Goal: Task Accomplishment & Management: Complete application form

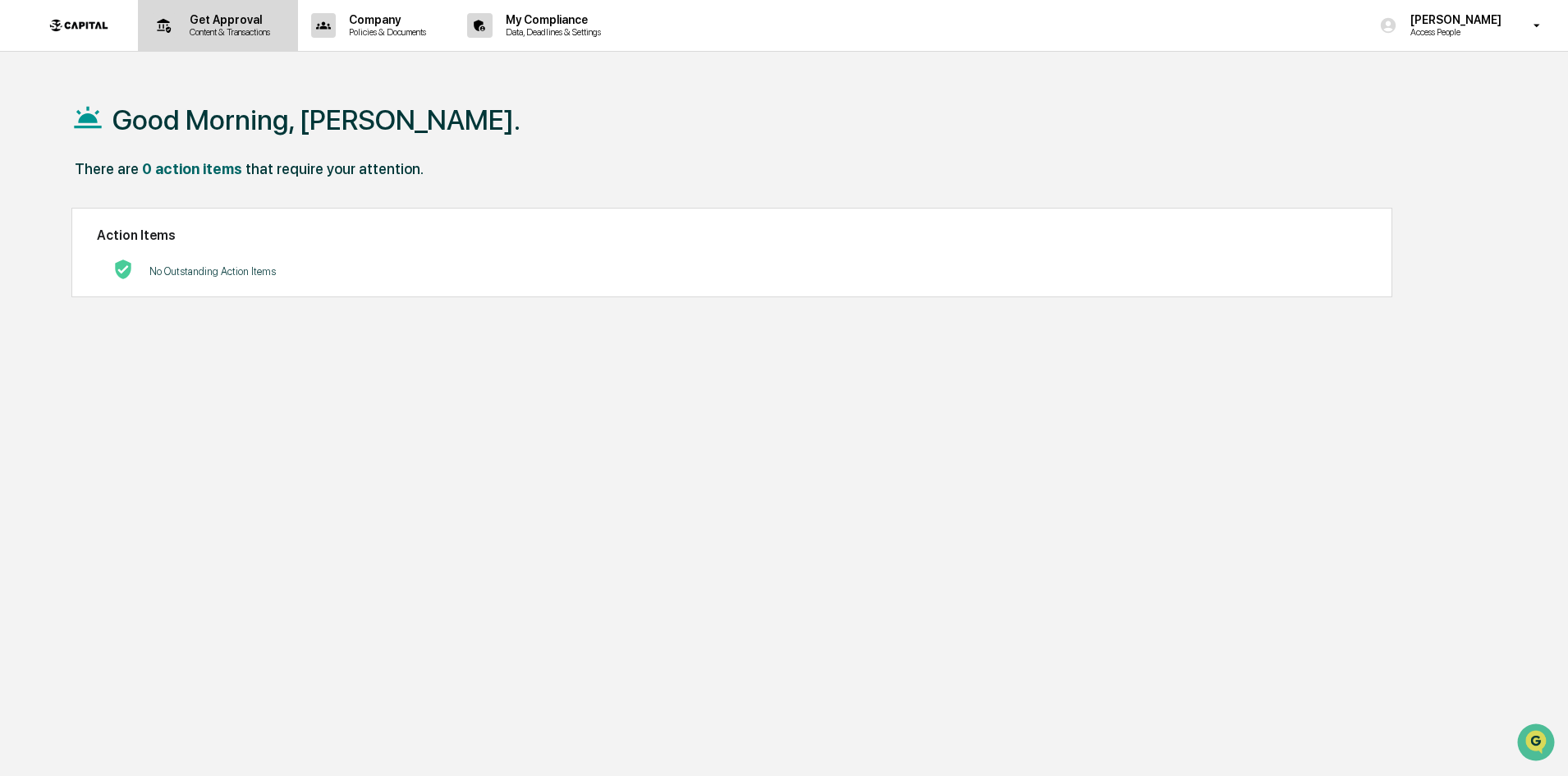
click at [176, 22] on p "Get Approval" at bounding box center [227, 19] width 102 height 13
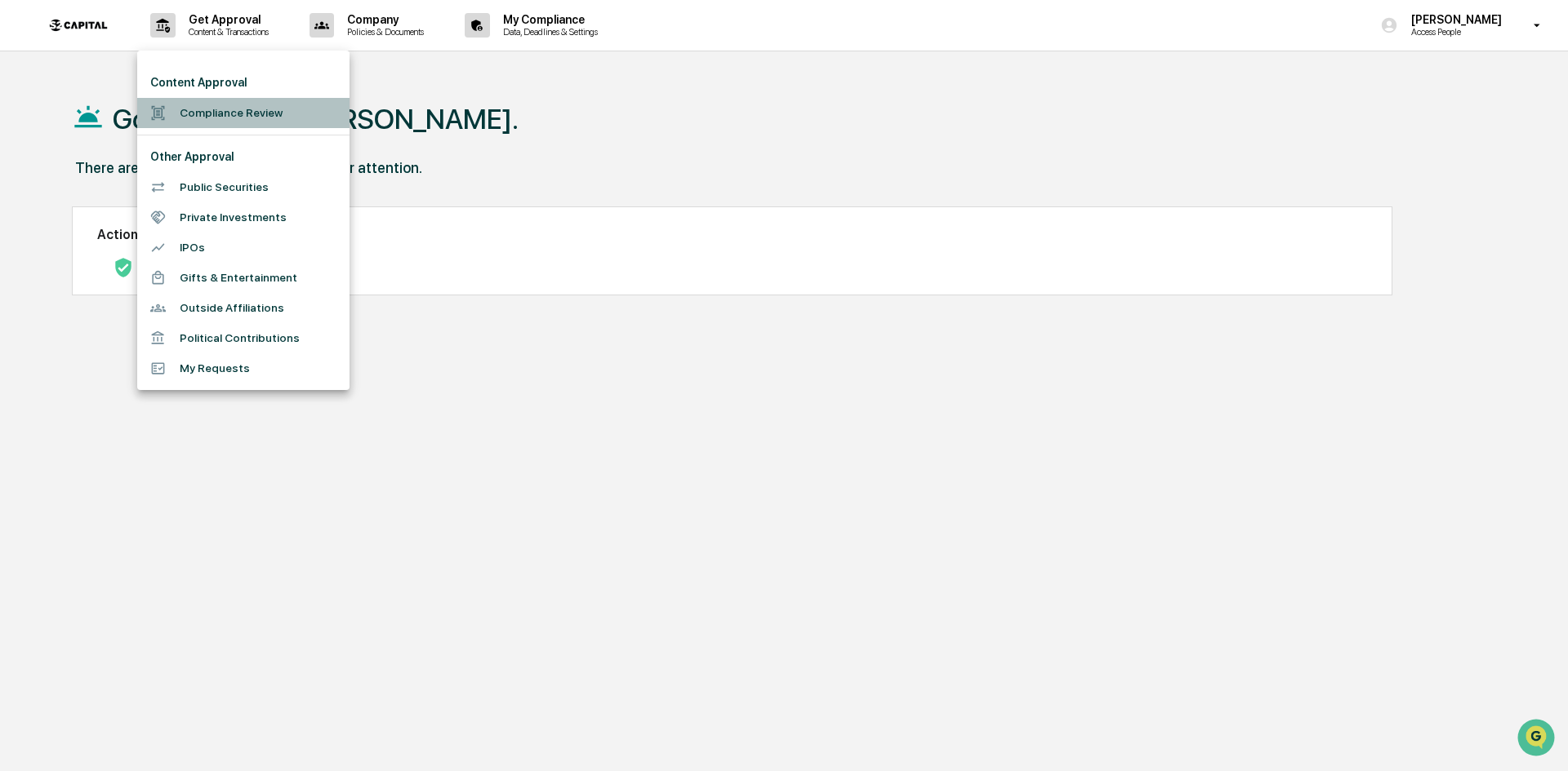
click at [292, 111] on li "Compliance Review" at bounding box center [243, 113] width 212 height 30
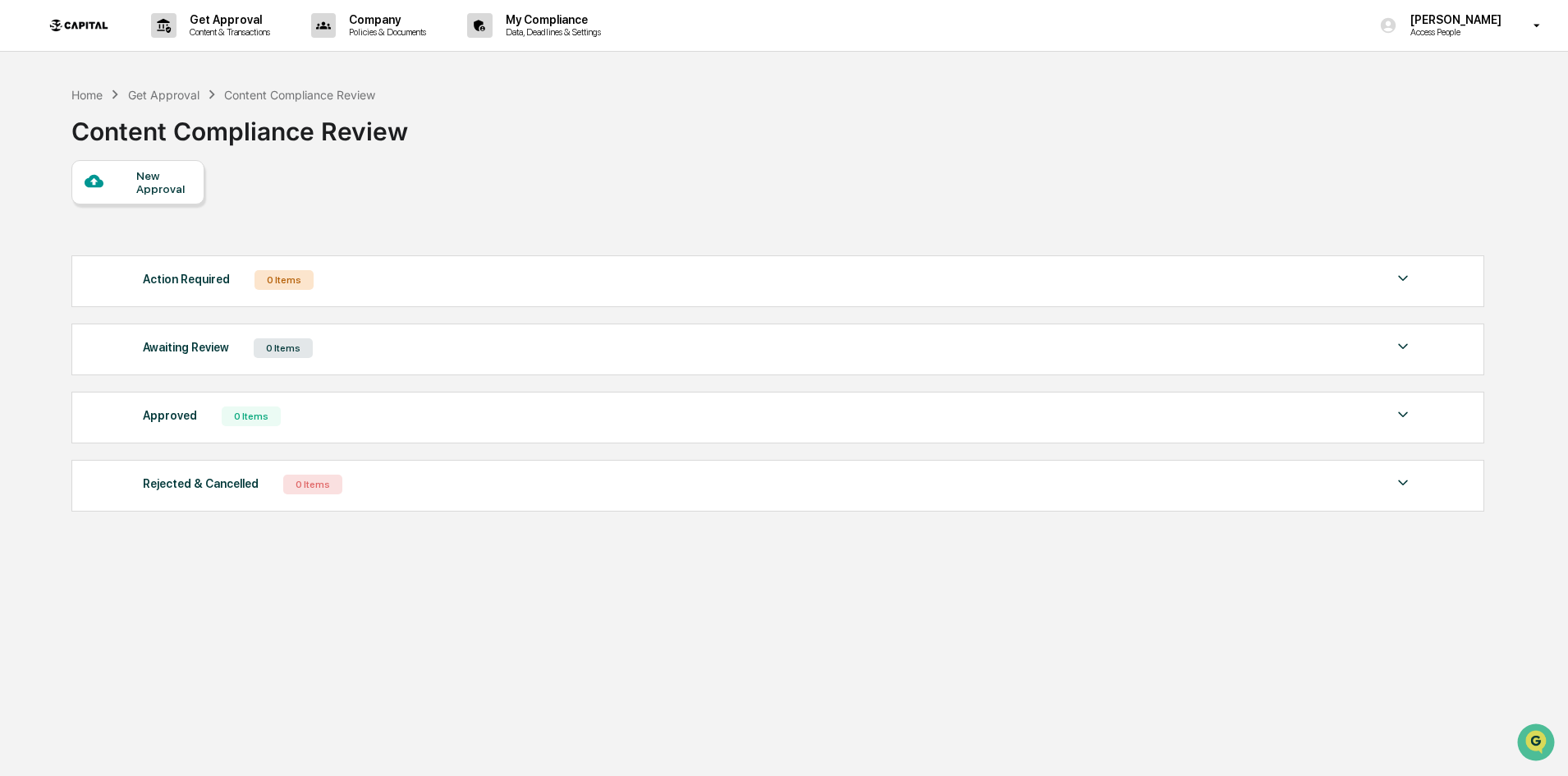
click at [157, 180] on div "New Approval" at bounding box center [164, 182] width 55 height 27
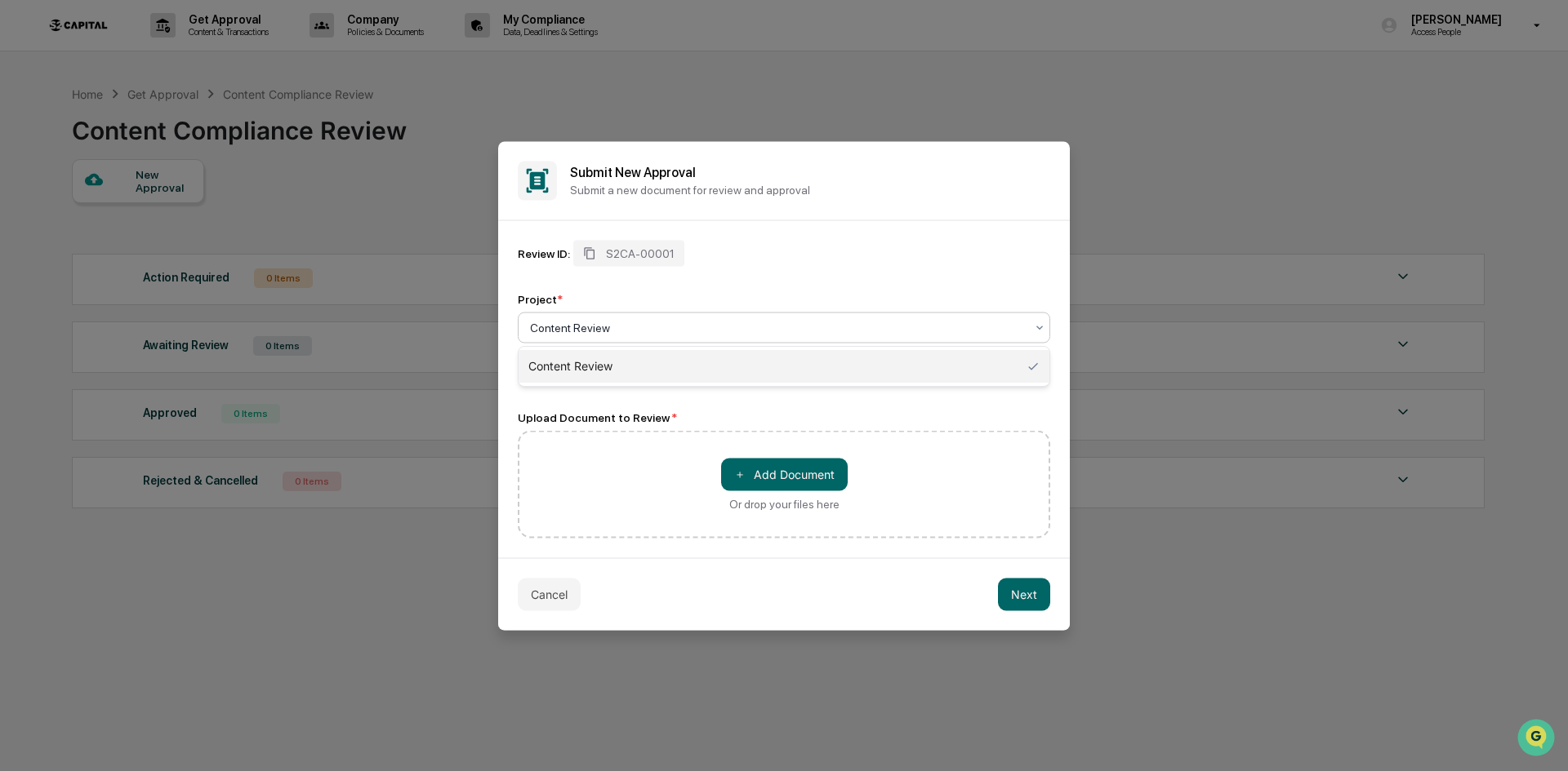
click at [733, 326] on div at bounding box center [777, 327] width 495 height 17
click at [842, 459] on button "＋ Add Document" at bounding box center [784, 474] width 127 height 32
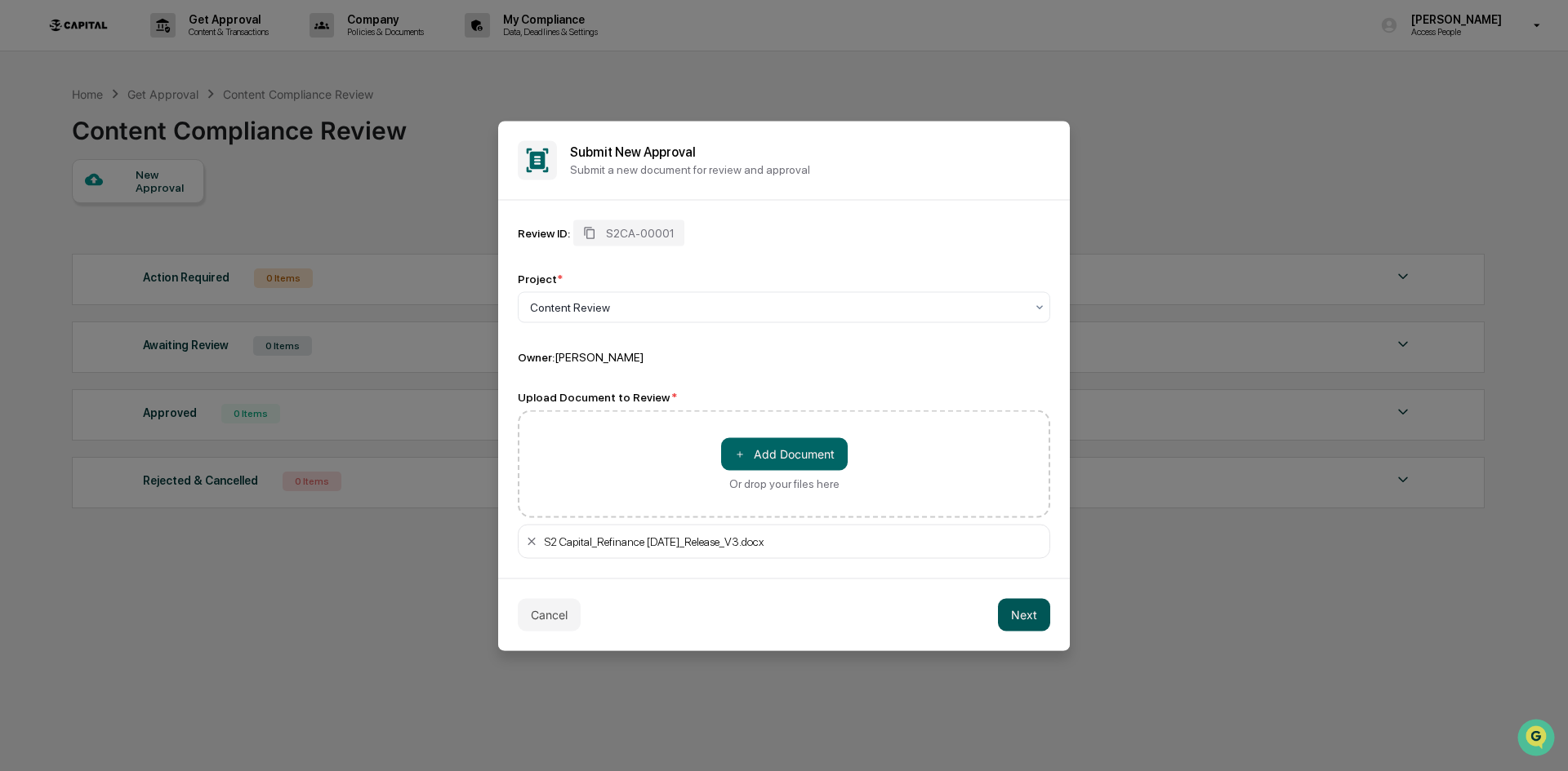
click at [1017, 613] on button "Next" at bounding box center [1023, 614] width 52 height 32
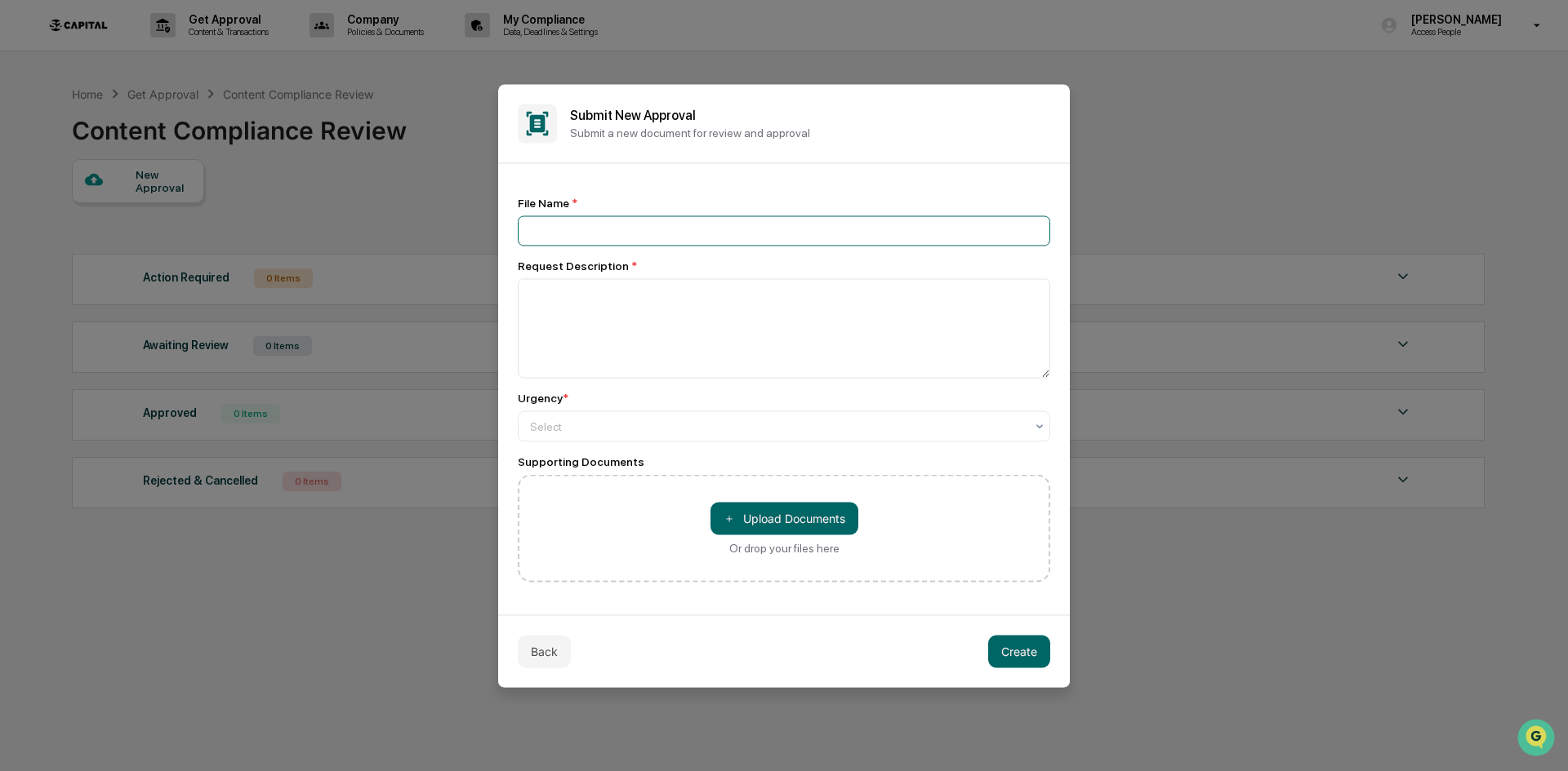
click at [559, 231] on input at bounding box center [783, 230] width 532 height 30
type input "**********"
type textarea "**********"
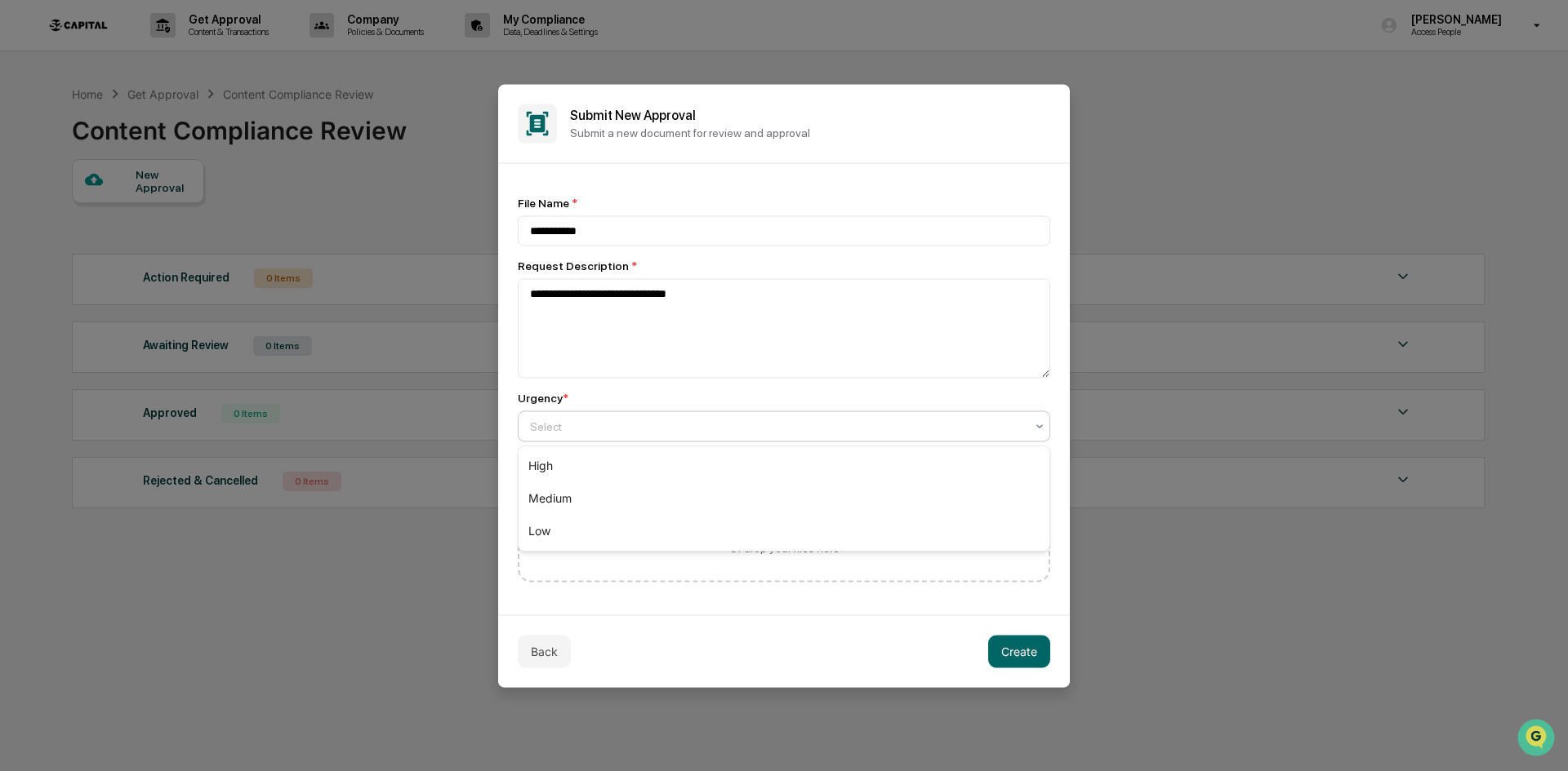
click at [617, 429] on div at bounding box center [777, 426] width 495 height 17
click at [613, 458] on div "High" at bounding box center [784, 465] width 531 height 32
click at [1000, 646] on button "Create" at bounding box center [1018, 651] width 62 height 32
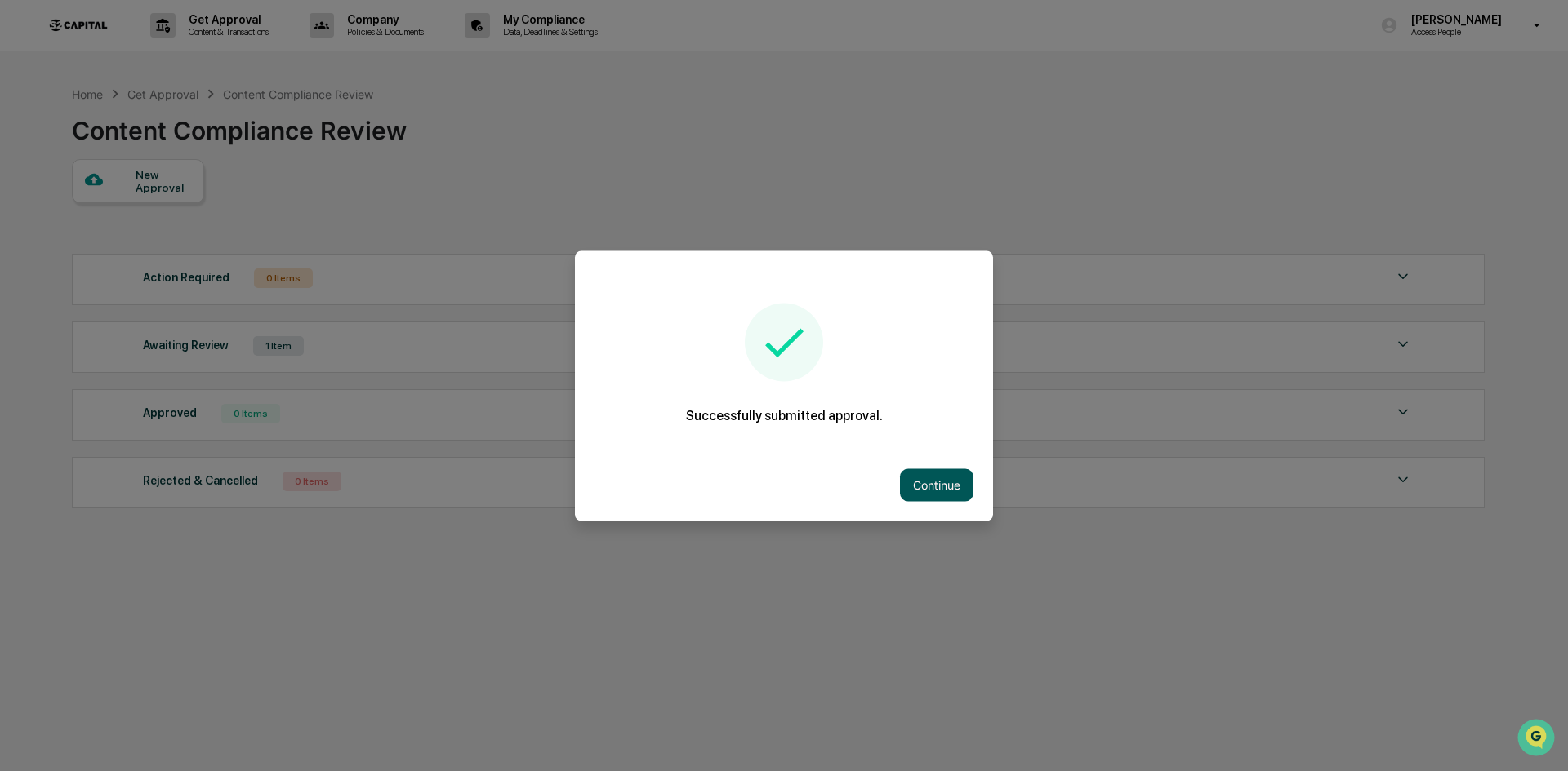
click at [948, 488] on button "Continue" at bounding box center [936, 484] width 74 height 32
